Goal: Information Seeking & Learning: Learn about a topic

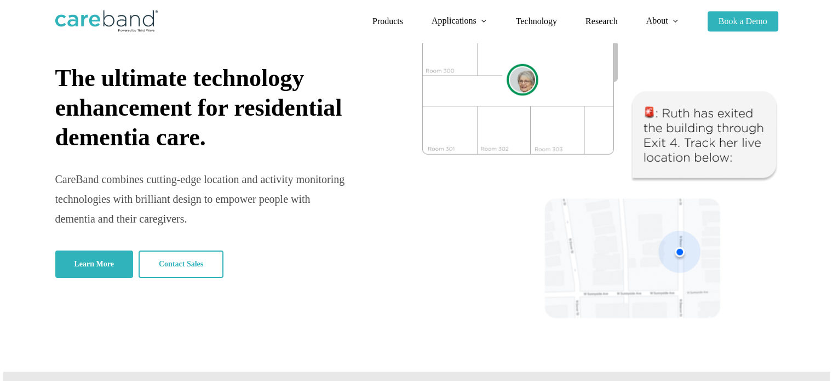
scroll to position [101, 0]
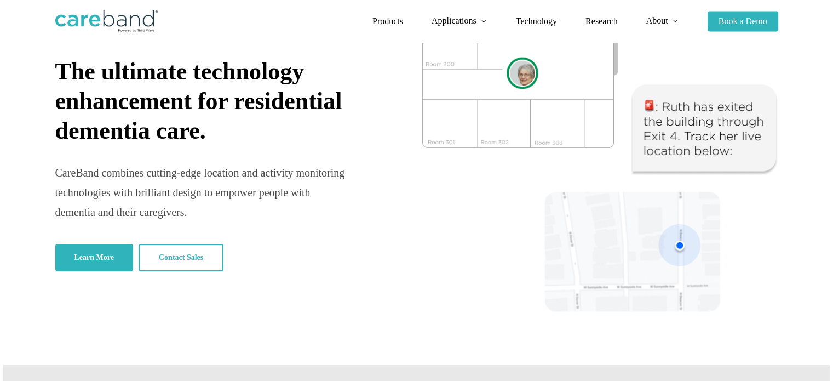
click at [378, 13] on li "Products" at bounding box center [387, 21] width 59 height 43
click at [382, 22] on span "Products" at bounding box center [387, 20] width 31 height 9
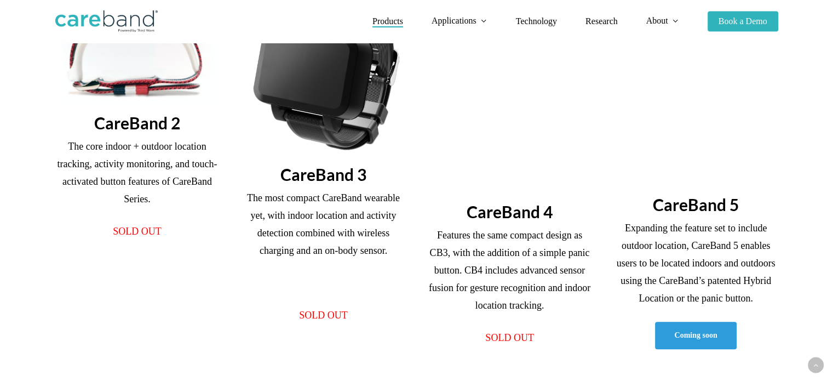
scroll to position [356, 0]
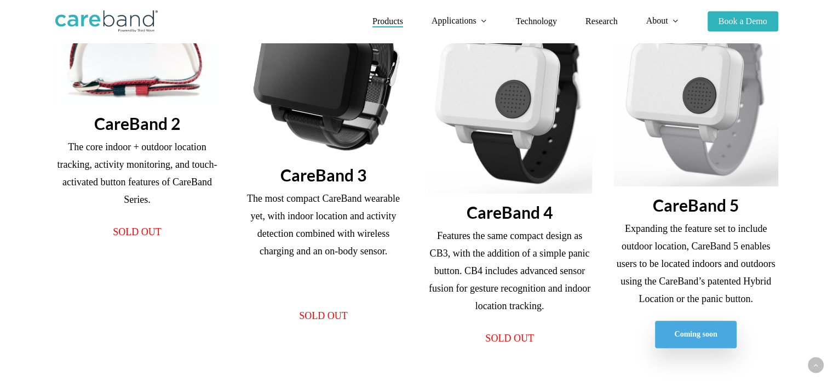
click at [702, 328] on link "Coming soon" at bounding box center [695, 333] width 81 height 27
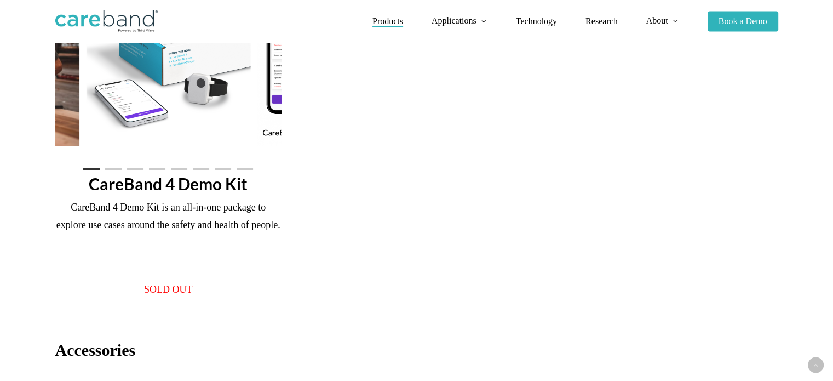
scroll to position [792, 0]
